Goal: Information Seeking & Learning: Learn about a topic

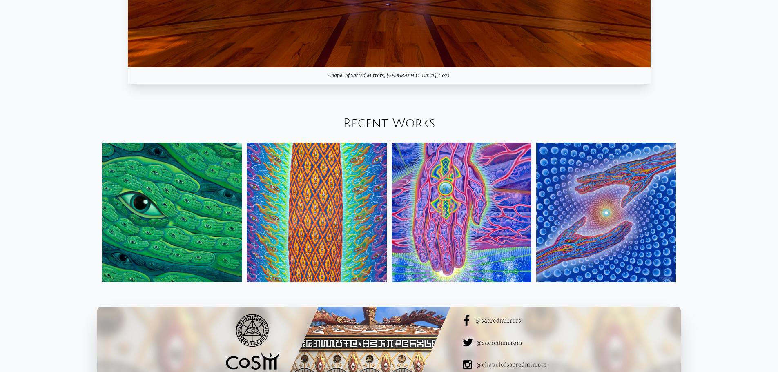
scroll to position [1090, 0]
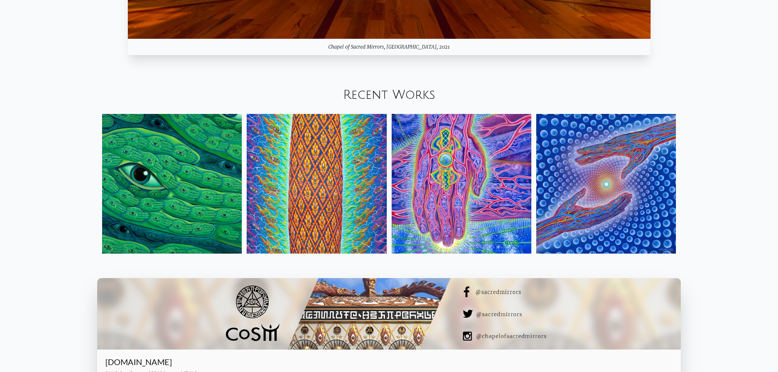
click at [170, 185] on img at bounding box center [172, 184] width 140 height 140
click at [311, 163] on img at bounding box center [317, 184] width 140 height 140
click at [462, 183] on img at bounding box center [462, 184] width 140 height 140
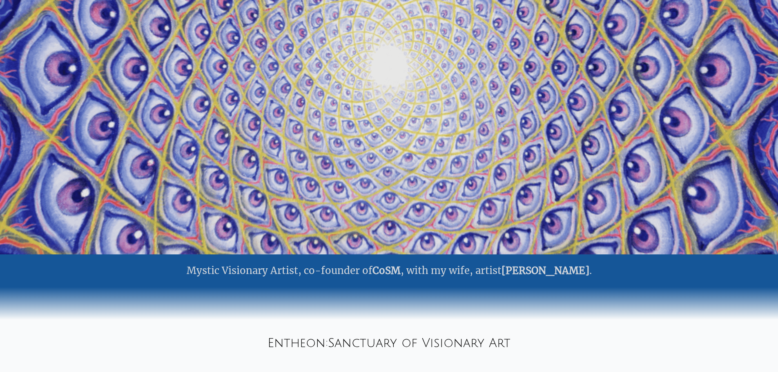
scroll to position [0, 0]
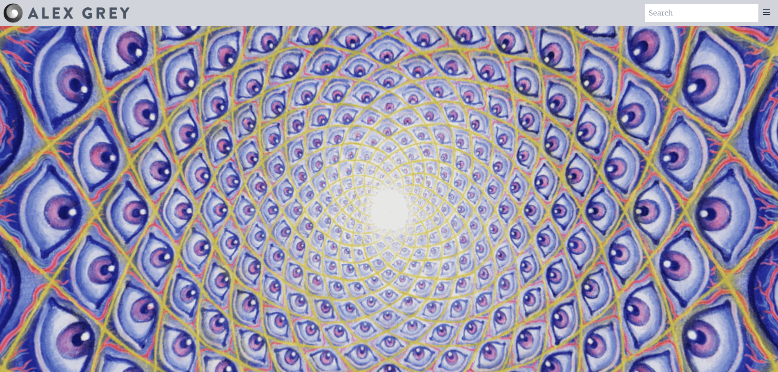
click at [766, 8] on icon at bounding box center [767, 12] width 10 height 10
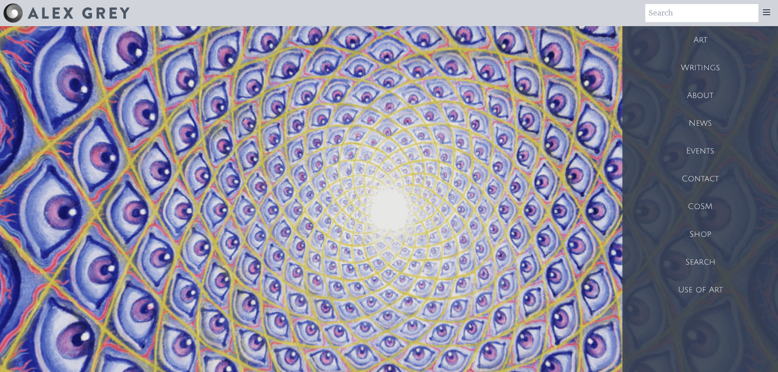
click at [708, 56] on div "Writings" at bounding box center [701, 68] width 156 height 28
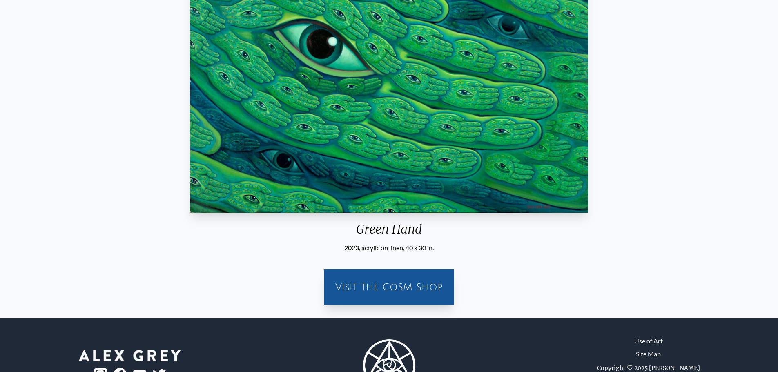
scroll to position [204, 0]
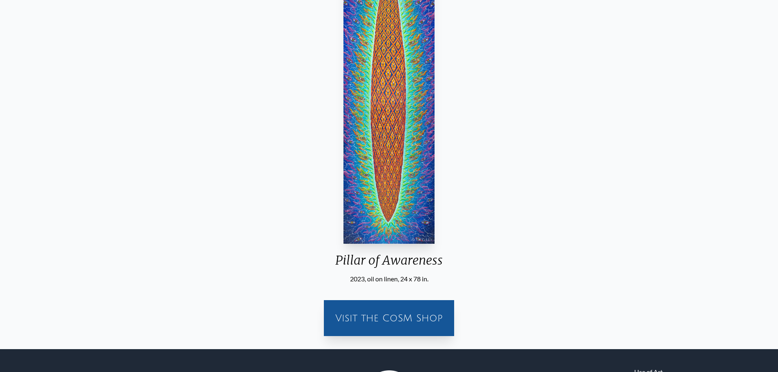
scroll to position [136, 0]
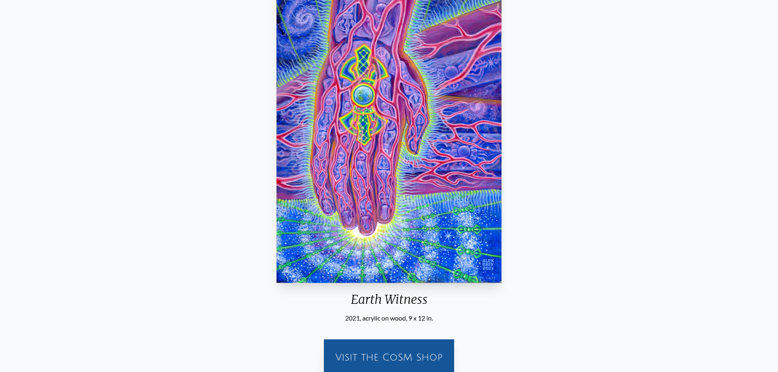
scroll to position [204, 0]
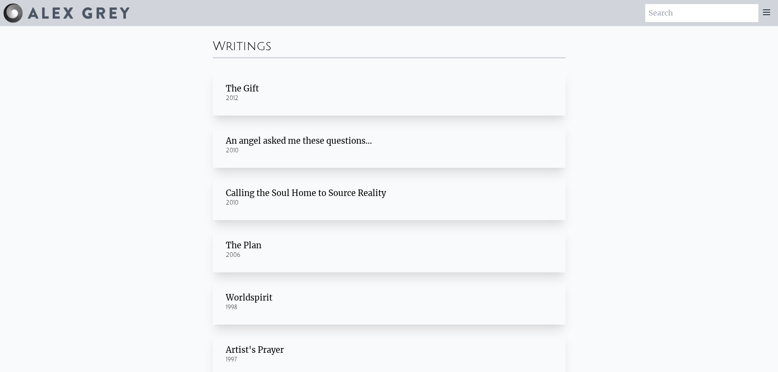
click at [248, 134] on div "An angel asked me these questions… 2010" at bounding box center [389, 145] width 340 height 33
click at [251, 84] on div "The Gift" at bounding box center [389, 88] width 327 height 11
click at [772, 14] on icon at bounding box center [767, 12] width 10 height 10
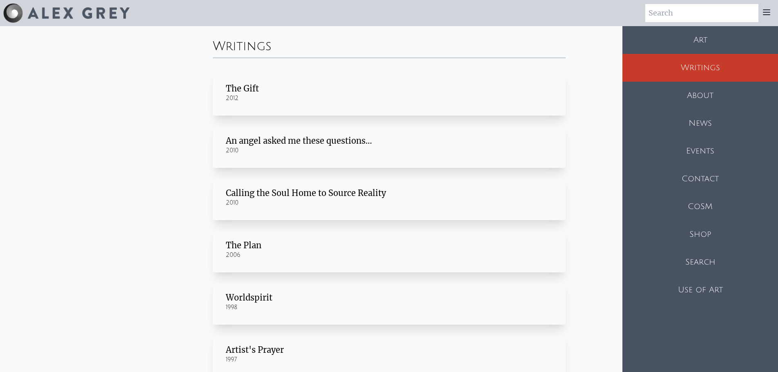
click at [713, 95] on div "About" at bounding box center [701, 96] width 156 height 28
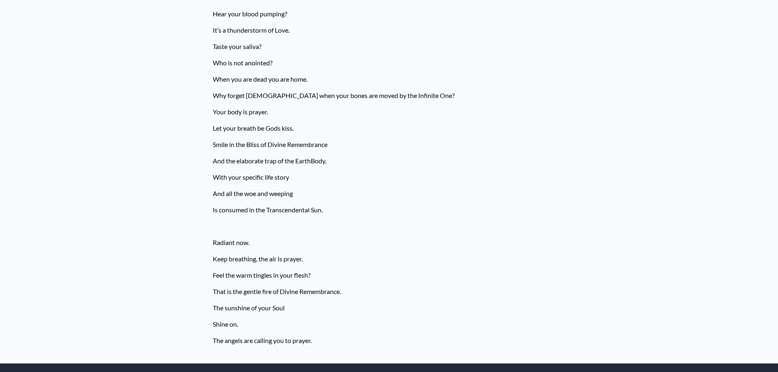
scroll to position [613, 0]
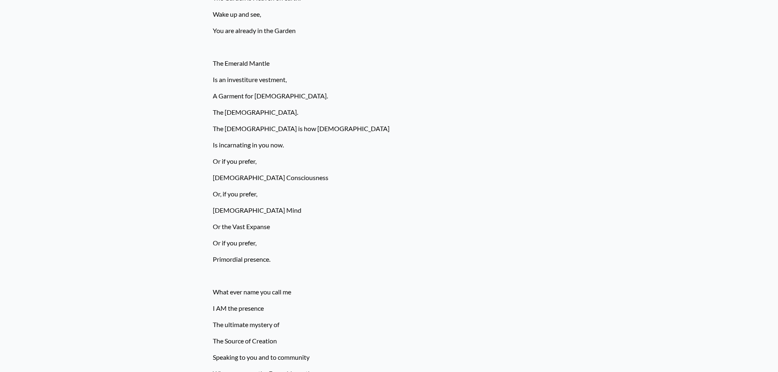
scroll to position [1975, 0]
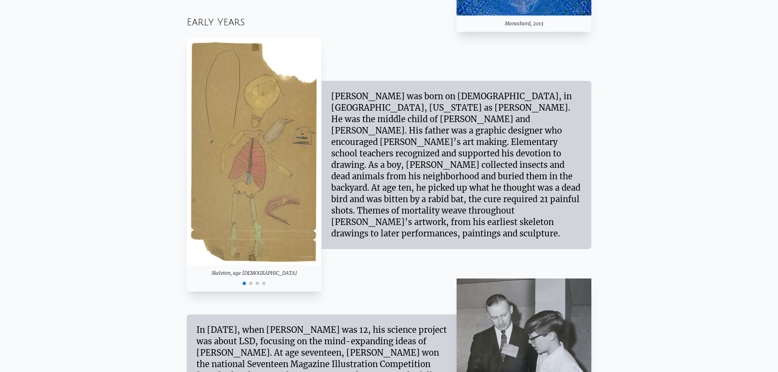
scroll to position [749, 0]
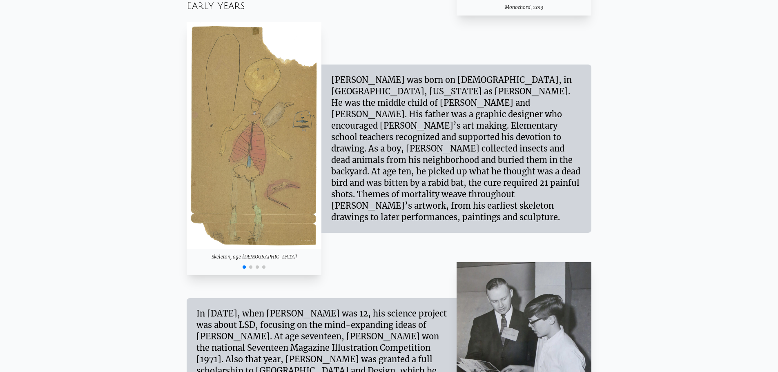
click at [249, 266] on span "Go to slide 2" at bounding box center [250, 267] width 3 height 3
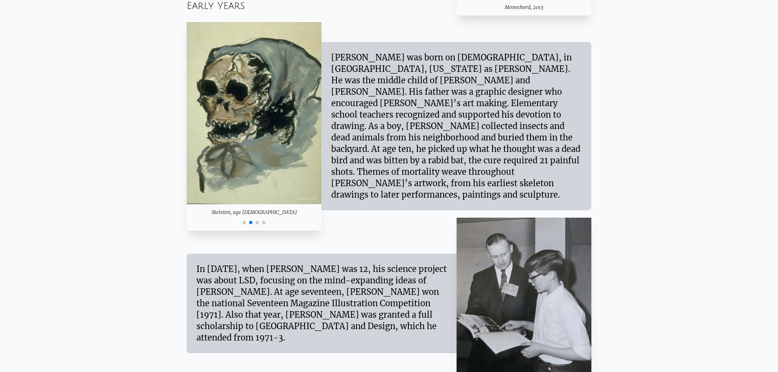
click at [257, 224] on div at bounding box center [254, 222] width 135 height 10
click at [259, 221] on span "Go to slide 3" at bounding box center [257, 222] width 3 height 3
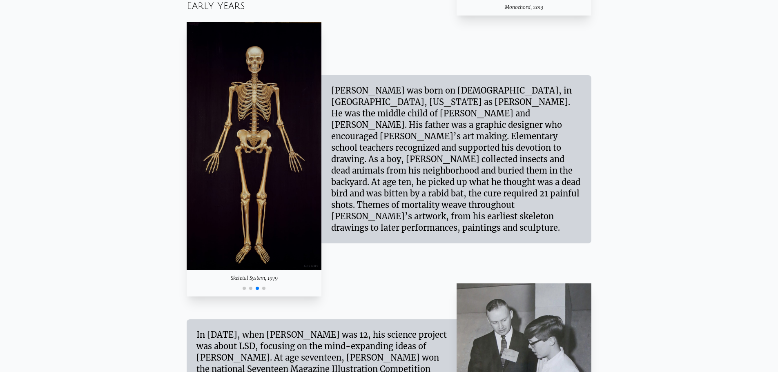
click at [265, 287] on span "Go to slide 4" at bounding box center [263, 288] width 3 height 3
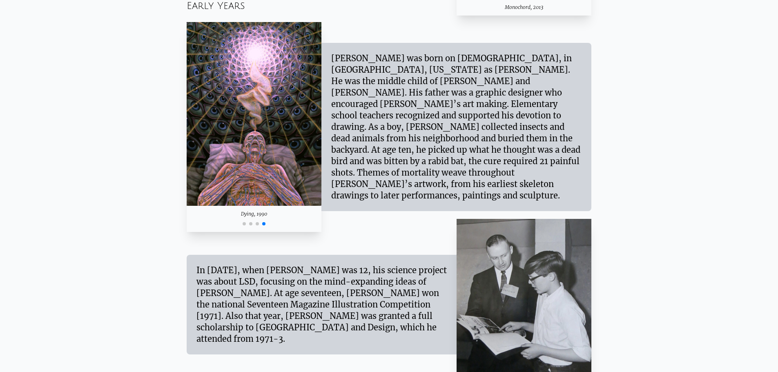
click at [244, 224] on span "Go to slide 1" at bounding box center [244, 223] width 3 height 3
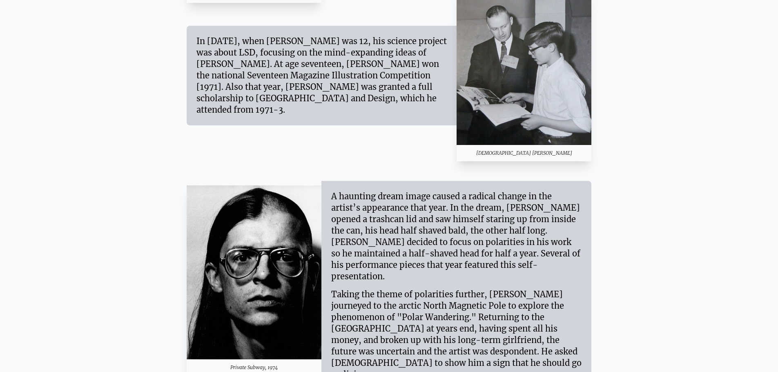
scroll to position [1090, 0]
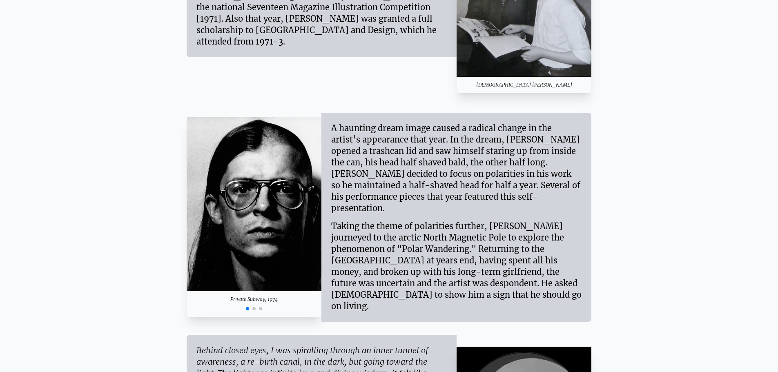
click at [253, 307] on span "Go to slide 2" at bounding box center [254, 308] width 3 height 3
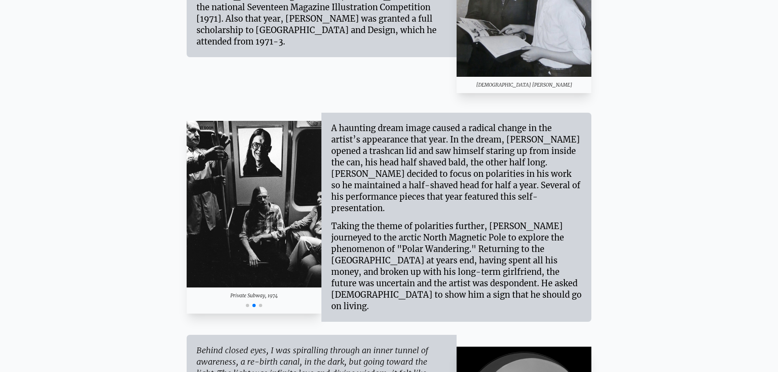
click at [262, 304] on span "Go to slide 3" at bounding box center [260, 305] width 3 height 3
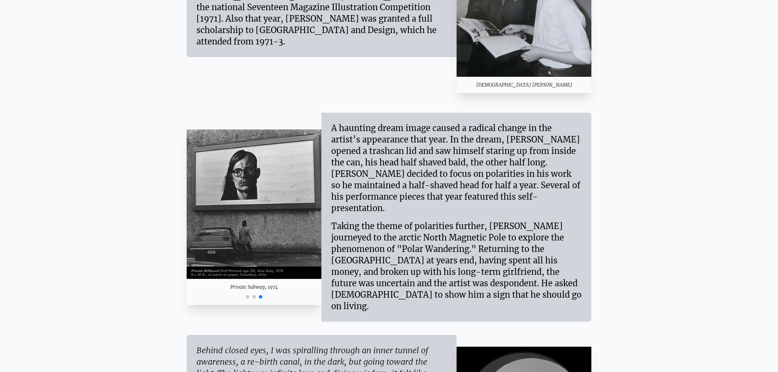
click at [246, 295] on span "Go to slide 1" at bounding box center [247, 296] width 3 height 3
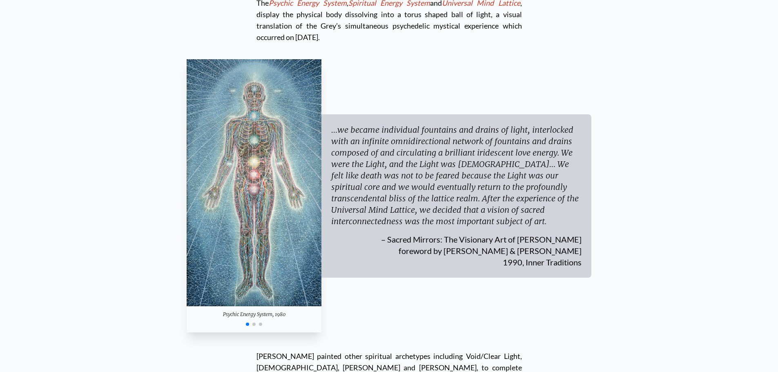
scroll to position [2452, 0]
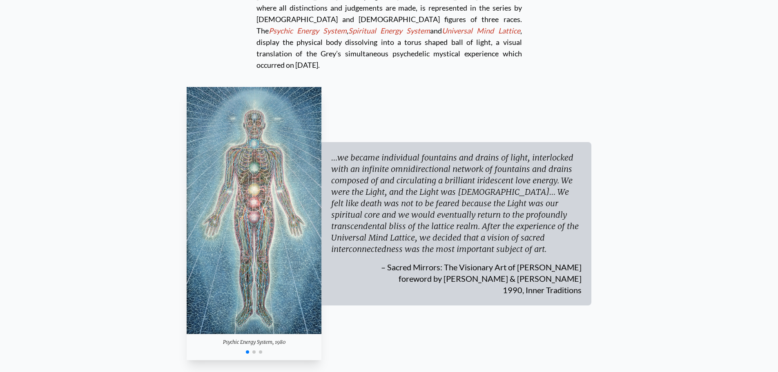
click at [254, 351] on span "Go to slide 2" at bounding box center [254, 352] width 3 height 3
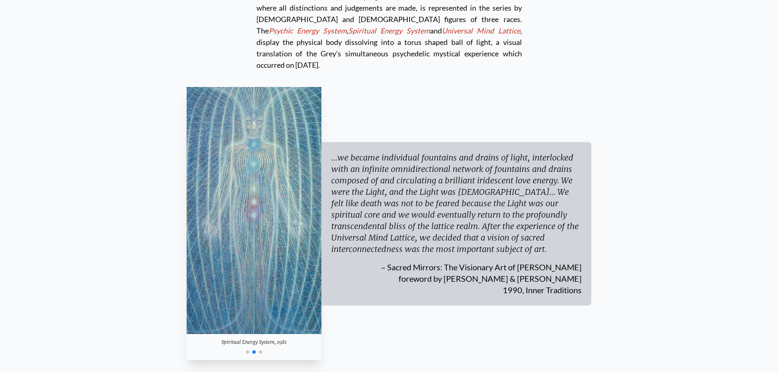
click at [261, 351] on span "Go to slide 3" at bounding box center [260, 352] width 3 height 3
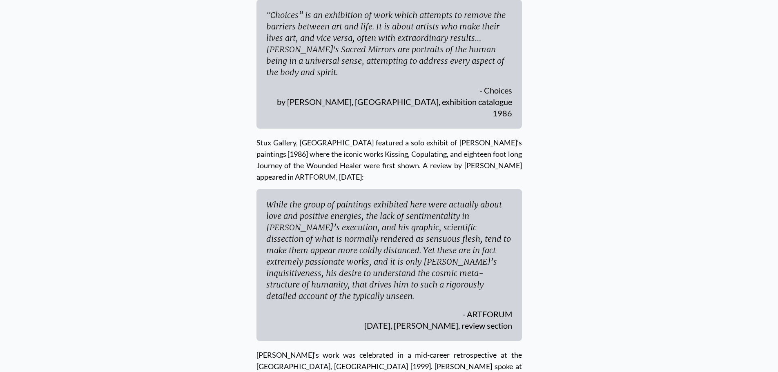
scroll to position [3201, 0]
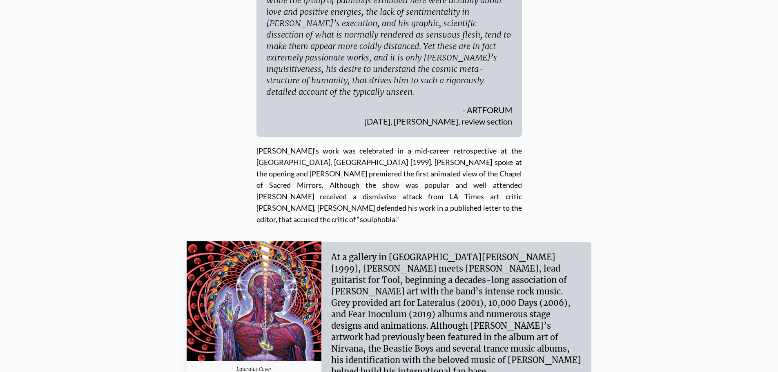
click at [248, 372] on span "Go to slide 2" at bounding box center [247, 379] width 3 height 3
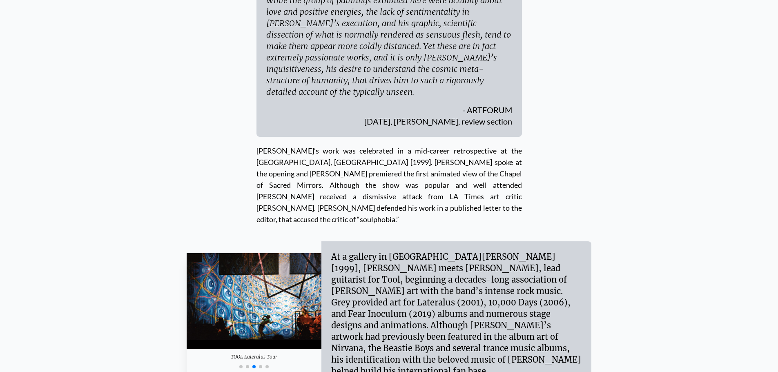
click at [262, 365] on span "Go to slide 4" at bounding box center [260, 366] width 3 height 3
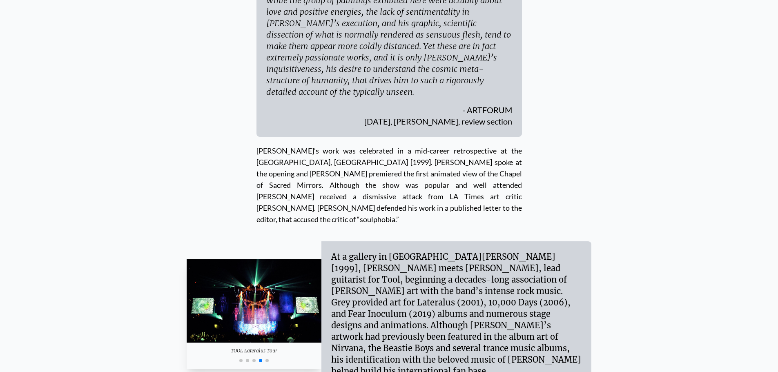
click at [267, 359] on span "Go to slide 5" at bounding box center [267, 360] width 3 height 3
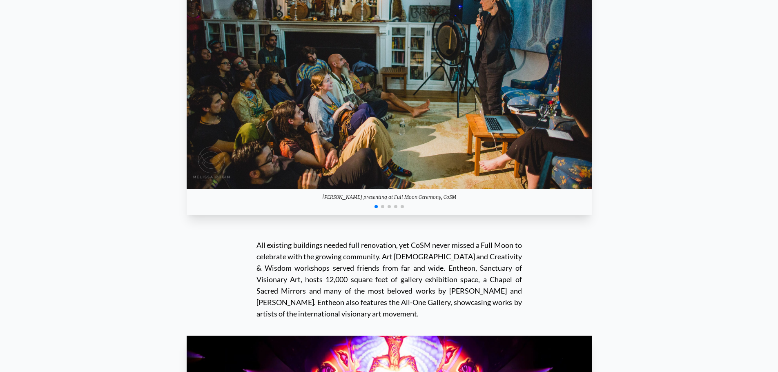
scroll to position [7560, 0]
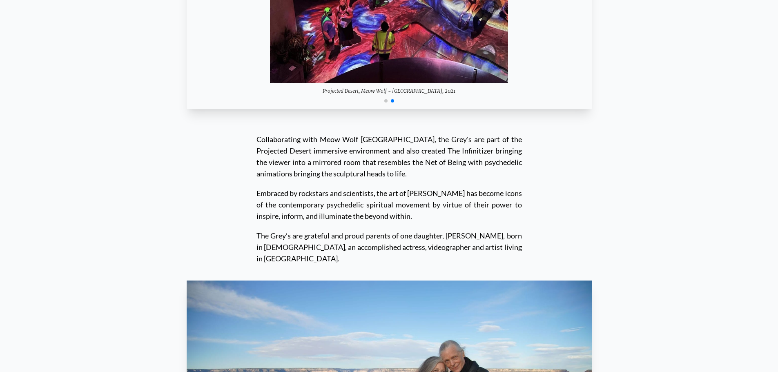
scroll to position [8145, 0]
